Goal: Check status: Check status

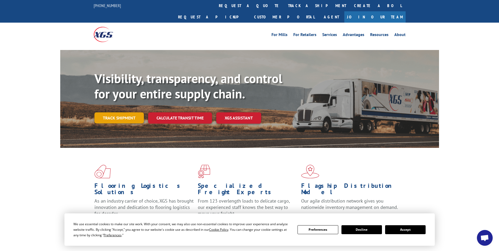
click at [129, 112] on link "Track shipment" at bounding box center [118, 117] width 49 height 11
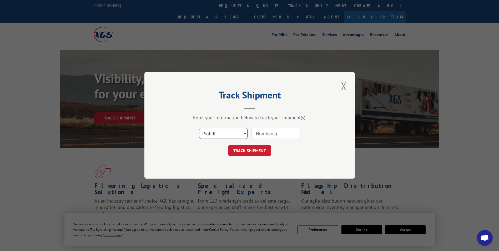
click at [233, 134] on select "Select category... Probill BOL PO" at bounding box center [223, 133] width 48 height 11
select select "bol"
click at [199, 128] on select "Select category... Probill BOL PO" at bounding box center [223, 133] width 48 height 11
click at [268, 135] on input at bounding box center [276, 133] width 48 height 11
type input "863023"
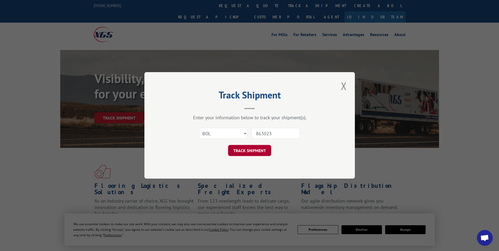
click at [248, 155] on button "TRACK SHIPMENT" at bounding box center [249, 150] width 43 height 11
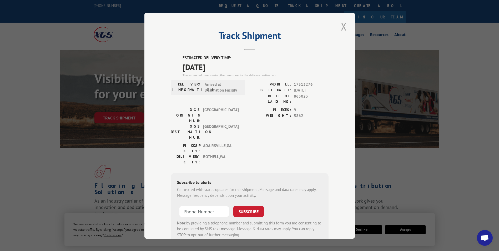
click at [345, 28] on button "Close modal" at bounding box center [343, 26] width 9 height 14
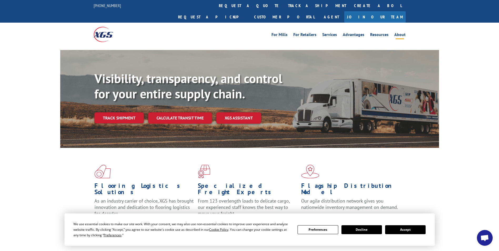
click at [402, 33] on link "About" at bounding box center [399, 36] width 11 height 6
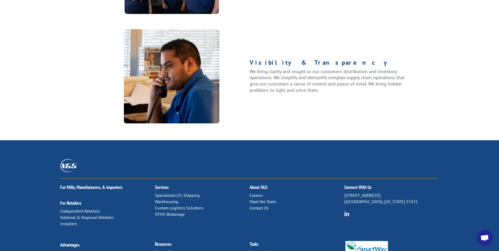
scroll to position [658, 0]
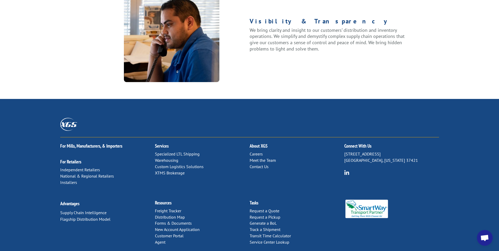
click at [484, 237] on span "Open chat" at bounding box center [484, 238] width 9 height 7
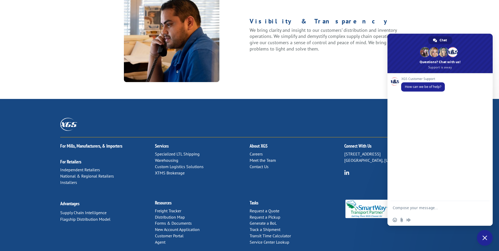
click at [416, 210] on textarea "Compose your message..." at bounding box center [435, 207] width 84 height 13
type textarea "Tracking down a shipment that was due to arrive [DATE]. BOL#863023"
click at [482, 203] on span "Send" at bounding box center [484, 203] width 4 height 4
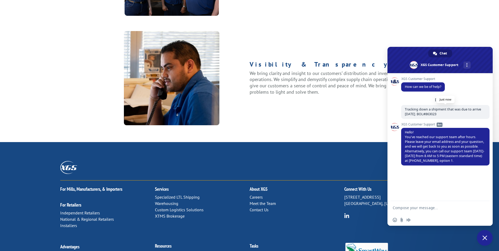
scroll to position [614, 0]
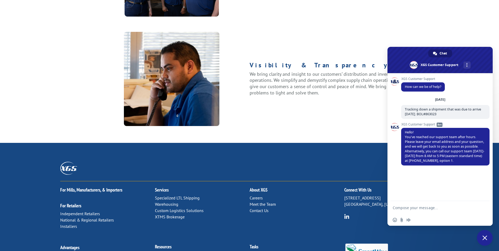
click at [485, 236] on span "Close chat" at bounding box center [484, 237] width 5 height 5
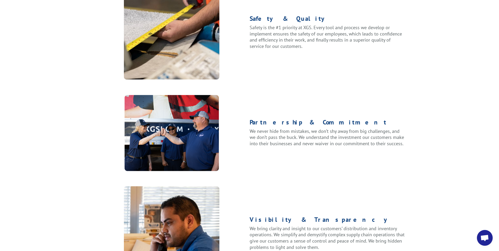
scroll to position [666, 0]
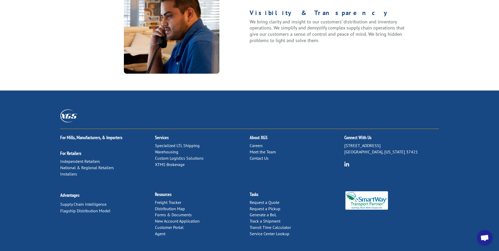
click at [489, 239] on span "Open chat" at bounding box center [484, 238] width 9 height 7
